Goal: Information Seeking & Learning: Learn about a topic

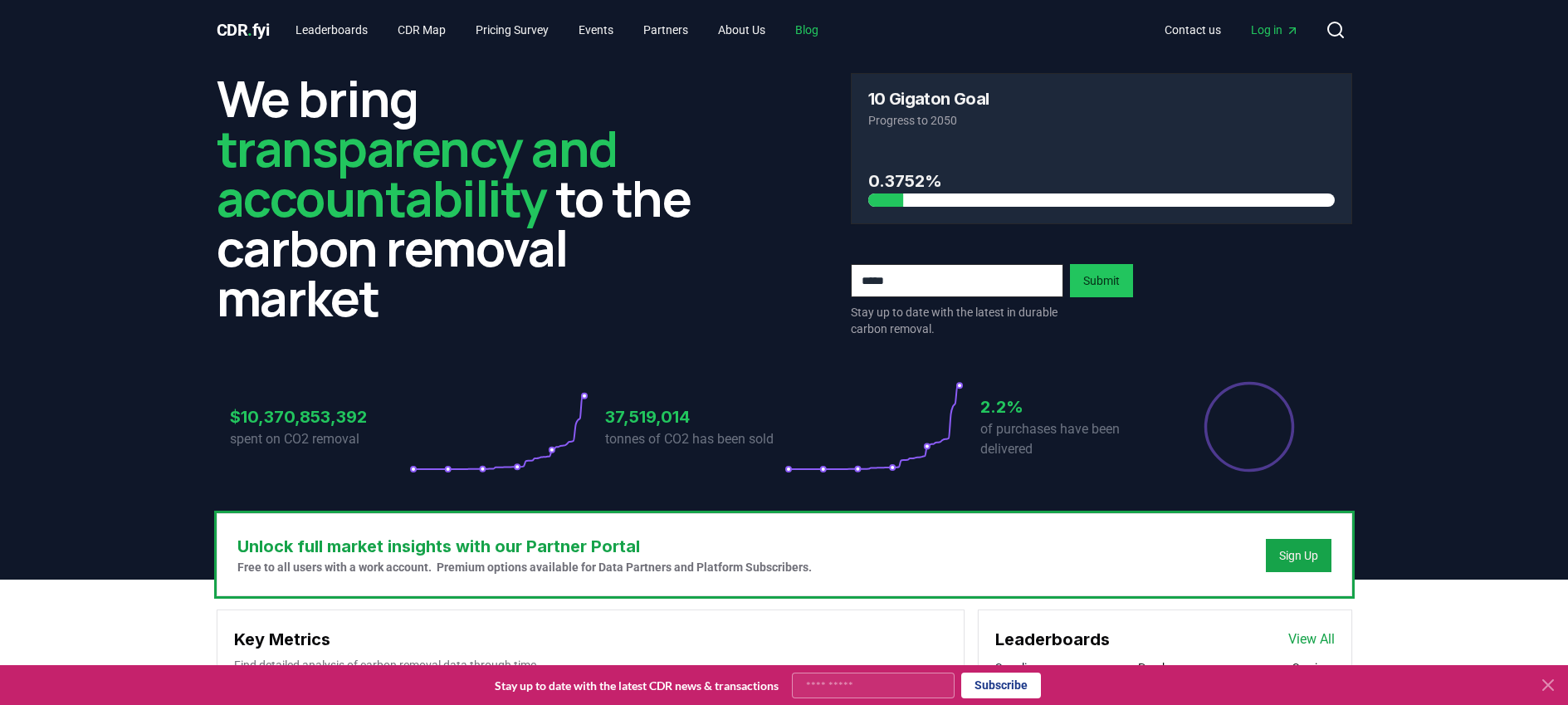
click at [828, 27] on link "Blog" at bounding box center [807, 30] width 50 height 30
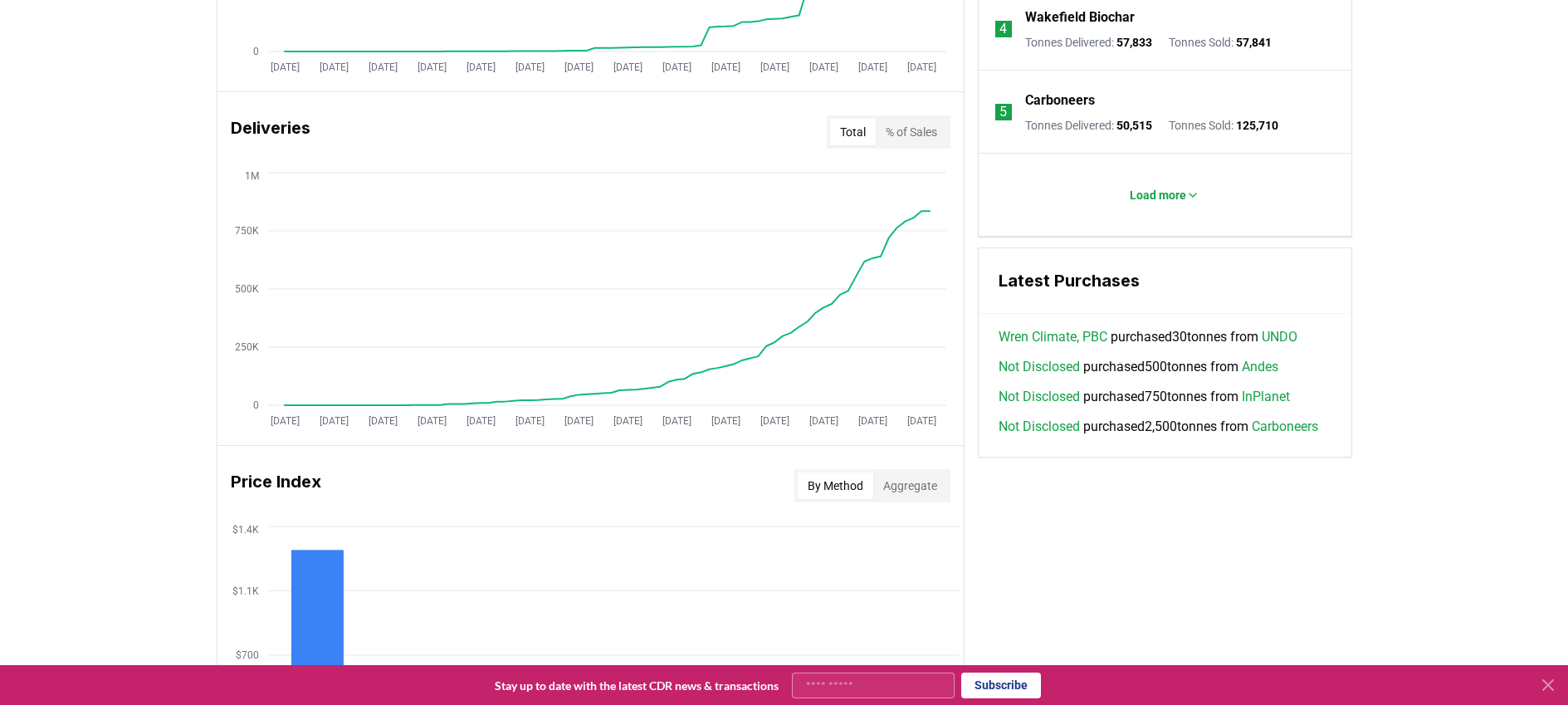
scroll to position [1012, 0]
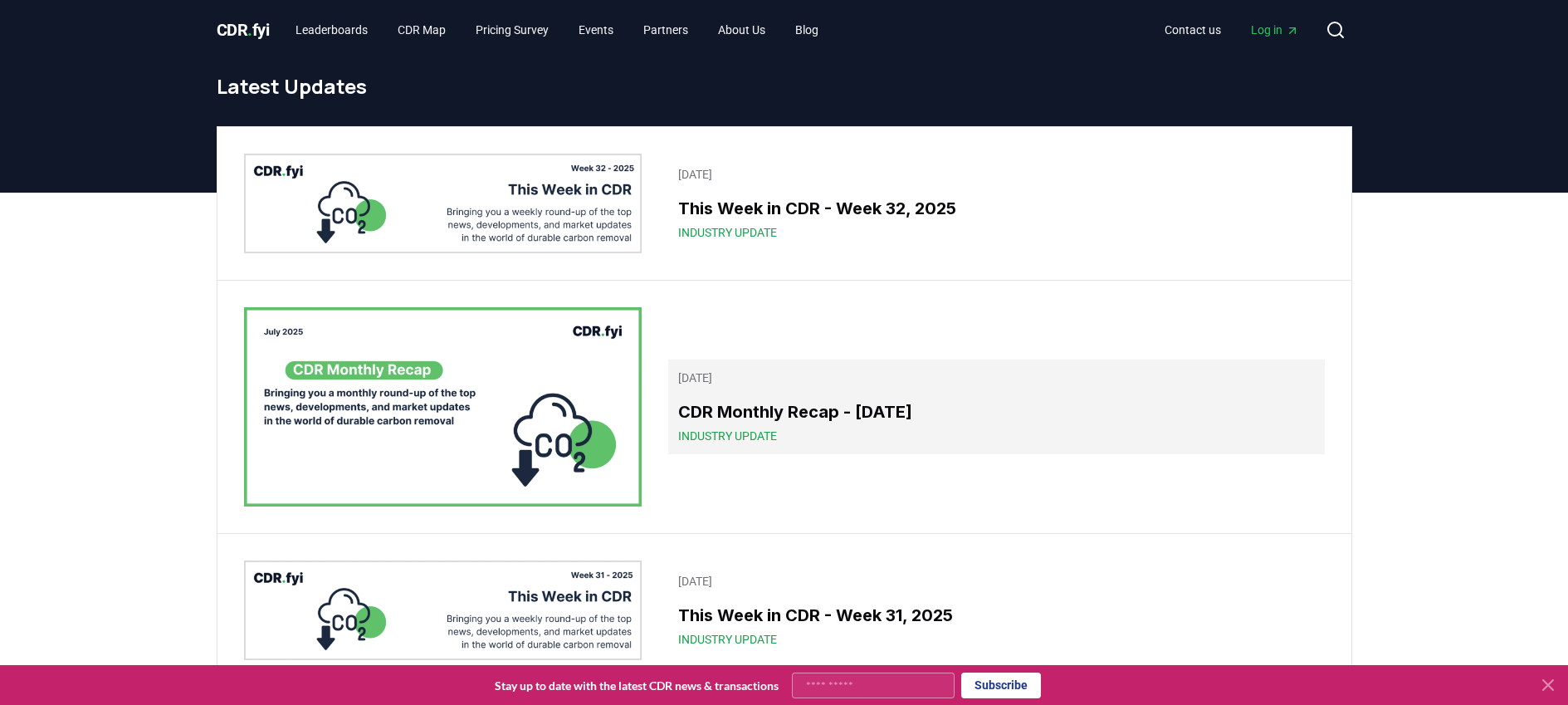
click at [812, 401] on h3 "CDR Monthly Recap - [DATE]" at bounding box center [996, 412] width 636 height 25
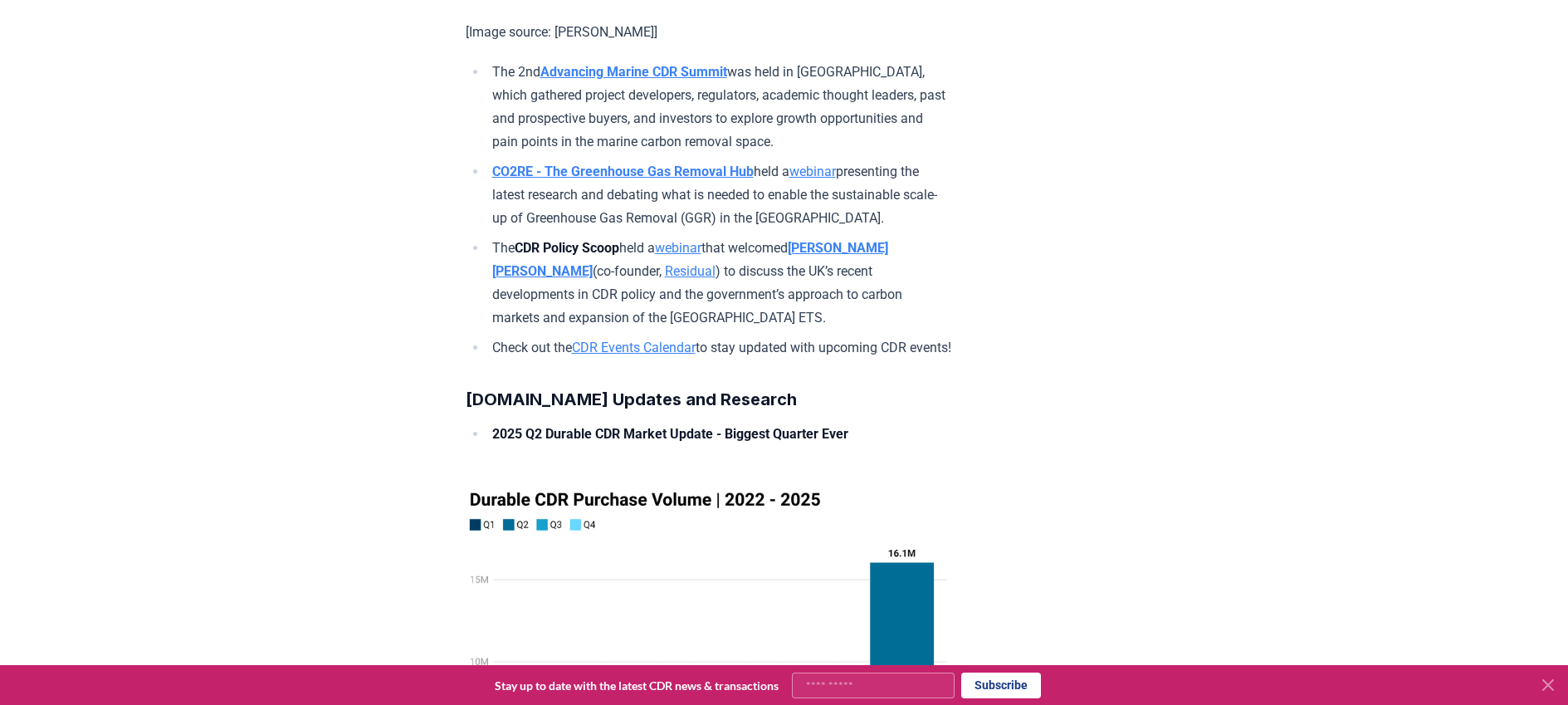
scroll to position [10651, 0]
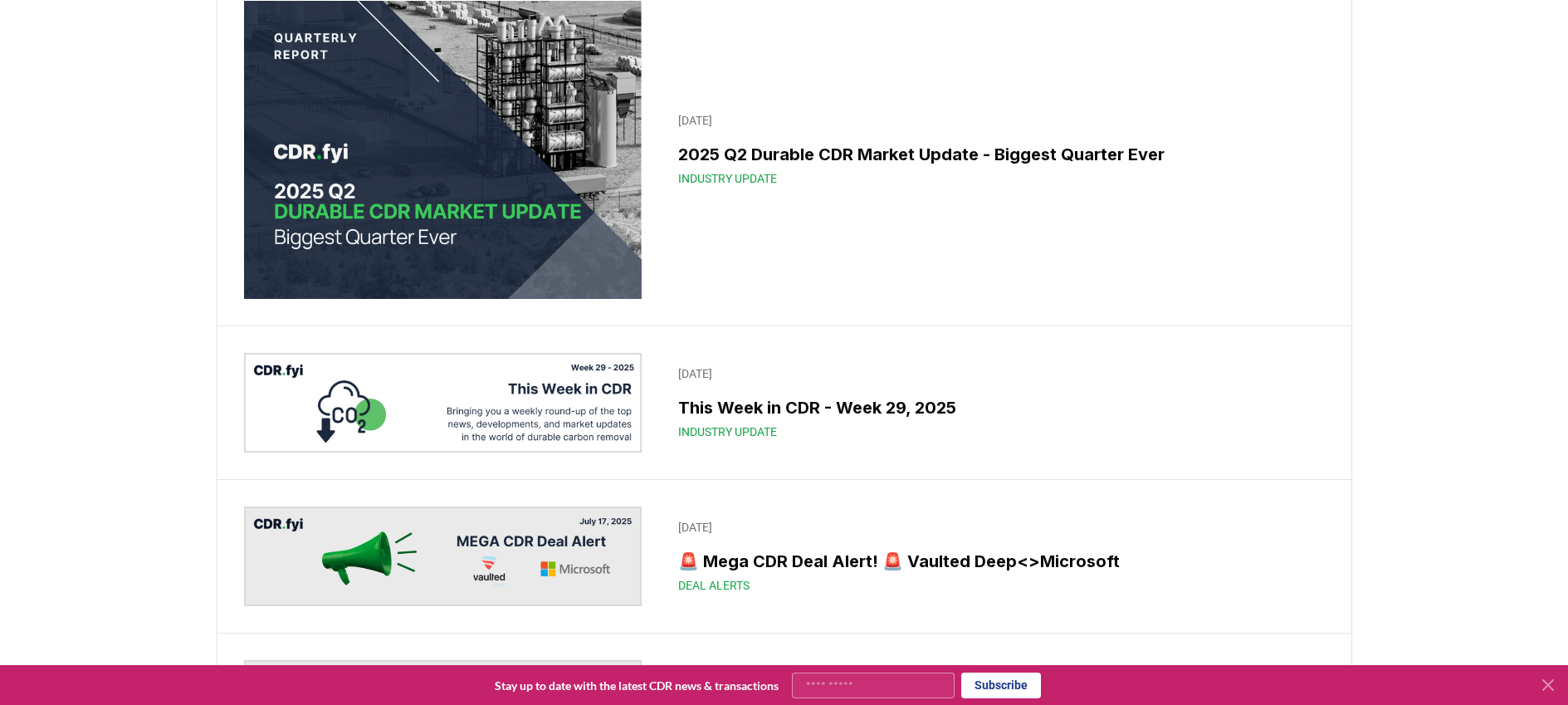
scroll to position [863, 0]
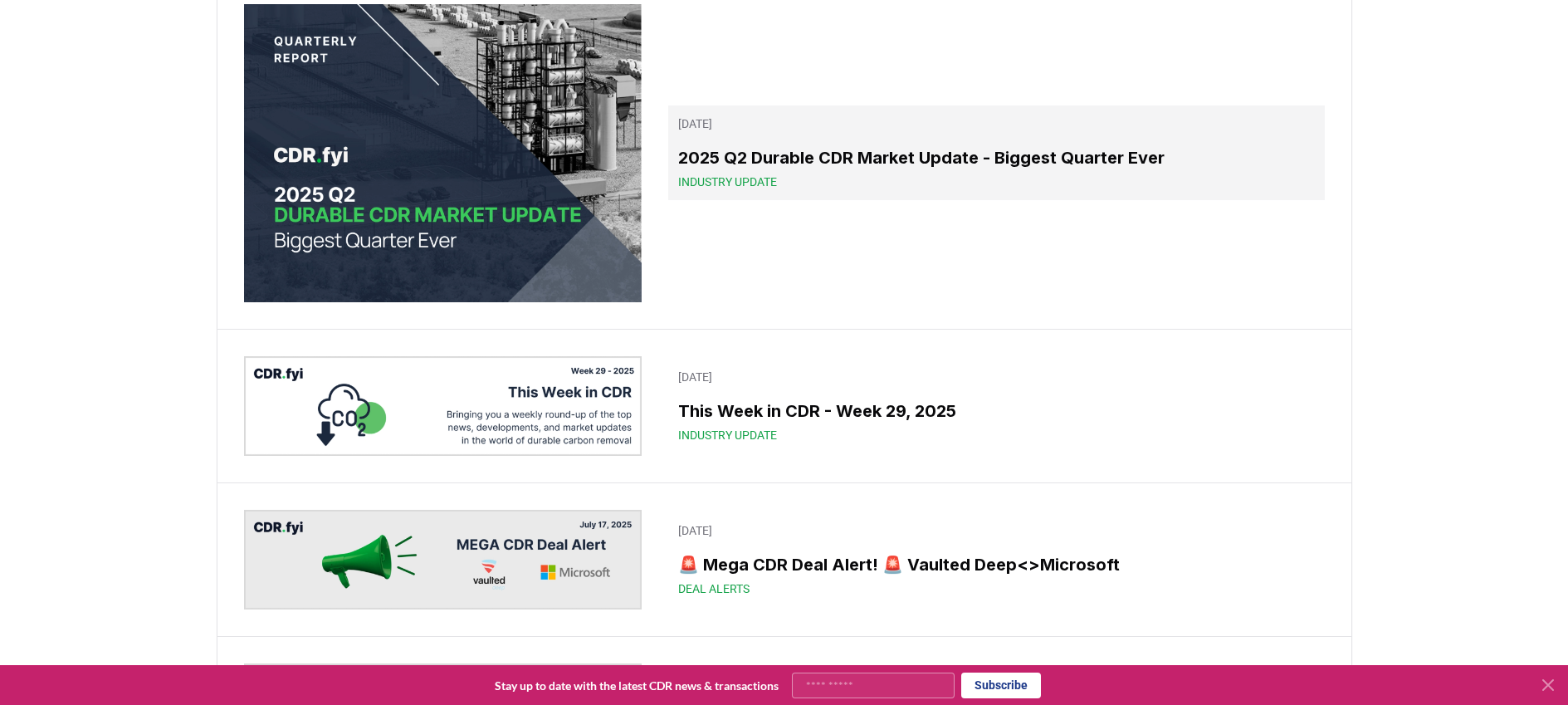
click at [810, 168] on h3 "2025 Q2 Durable CDR Market Update - Biggest Quarter Ever" at bounding box center [996, 158] width 636 height 25
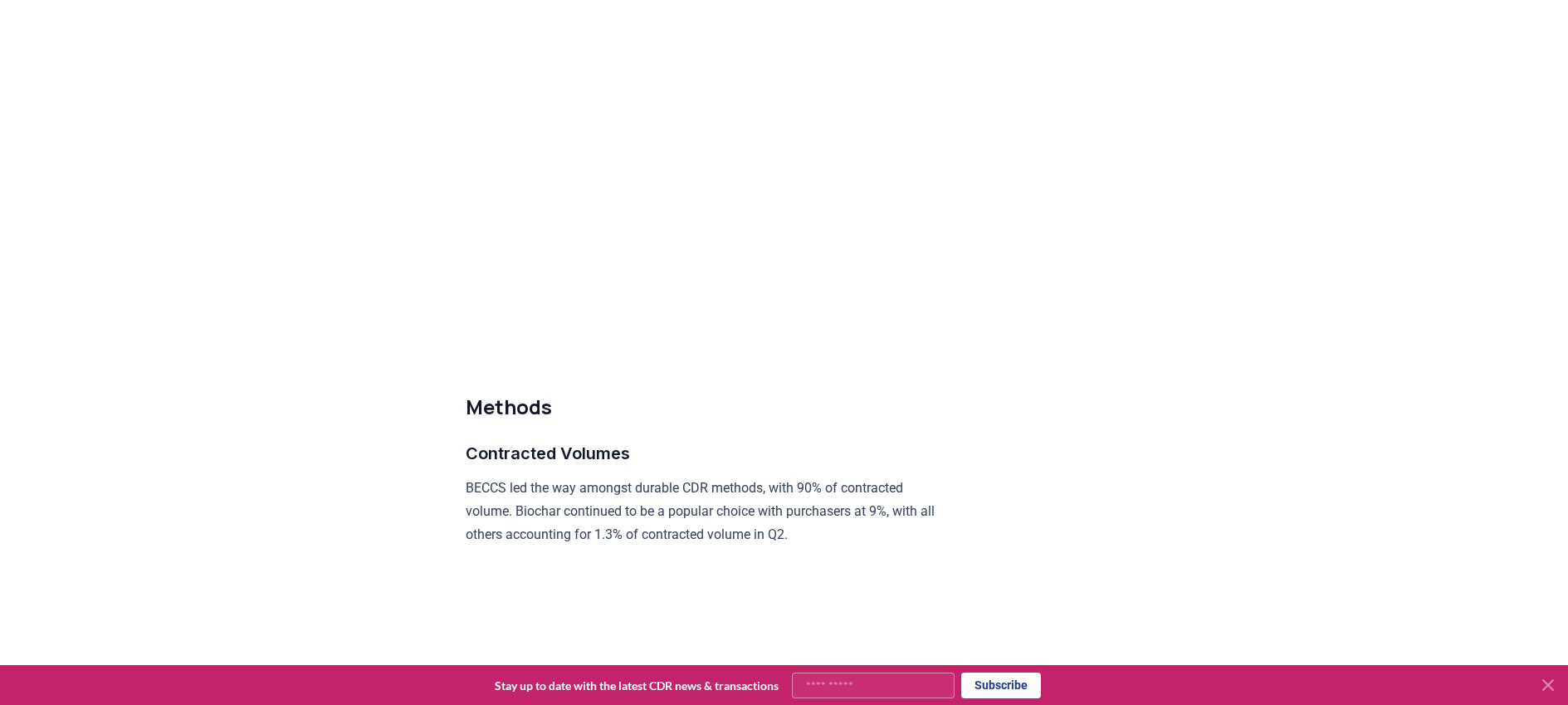
scroll to position [7380, 0]
